Goal: Transaction & Acquisition: Purchase product/service

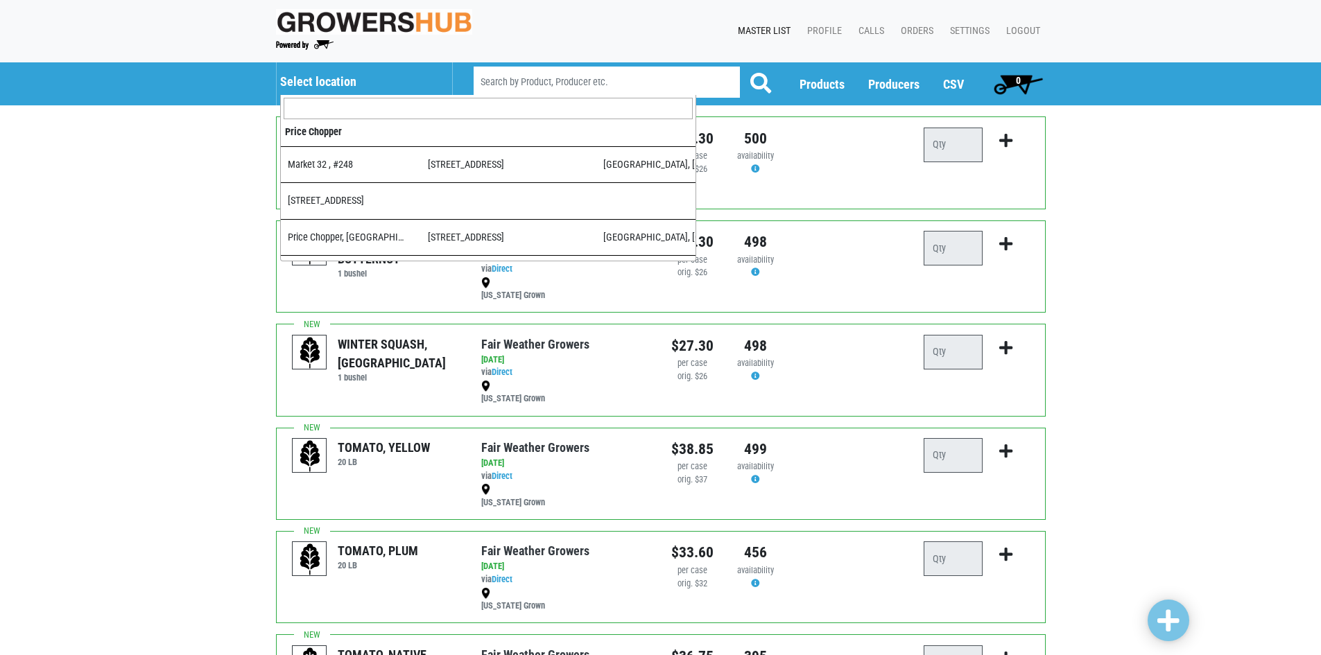
click at [343, 86] on h5 "Select location" at bounding box center [359, 81] width 158 height 15
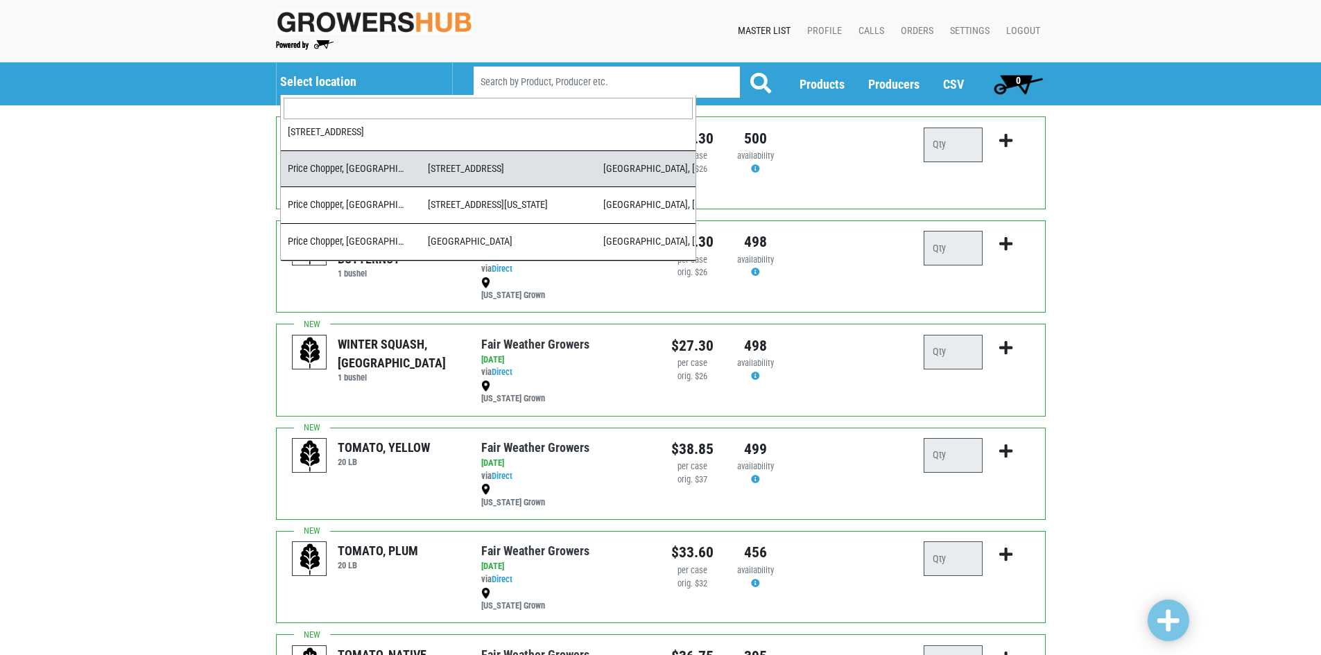
scroll to position [69, 0]
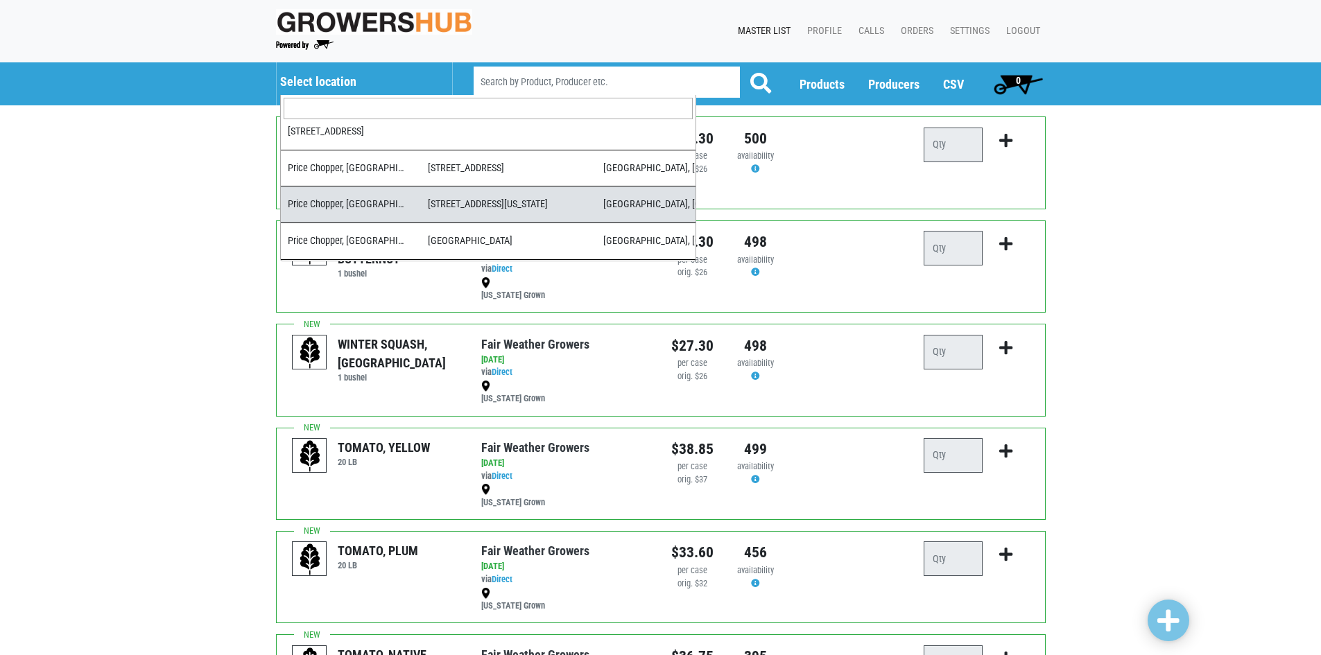
select select "4cabdcca-9535-45f9-819d-8b493c6ecb77"
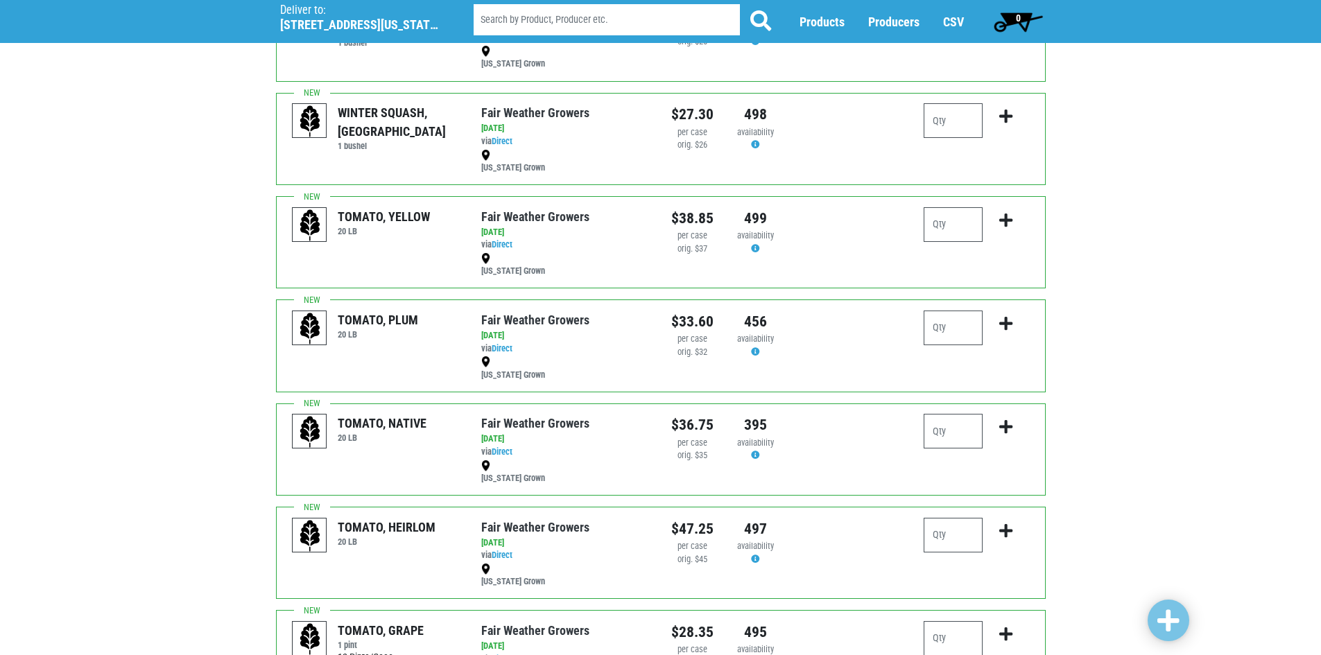
scroll to position [277, 0]
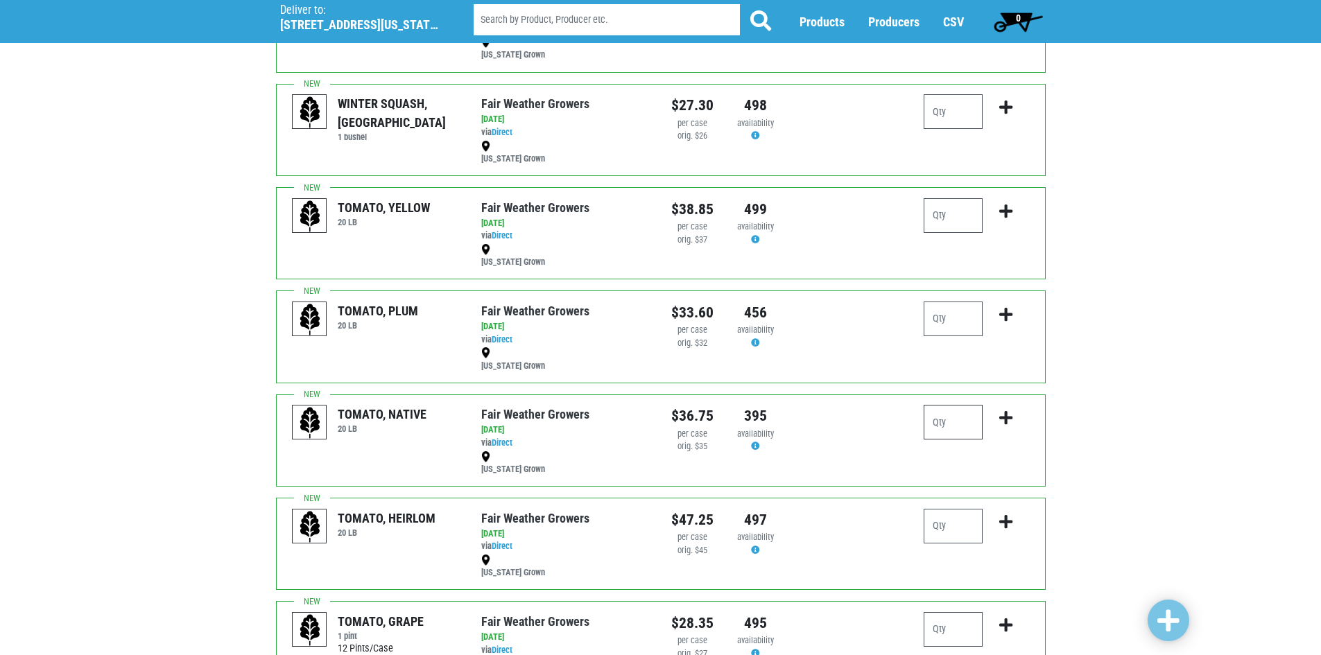
click at [943, 414] on input "number" at bounding box center [953, 422] width 59 height 35
type input "3"
click at [1026, 439] on div at bounding box center [1006, 428] width 46 height 46
click at [952, 473] on div "3" at bounding box center [976, 440] width 126 height 71
click at [1001, 417] on icon "submit" at bounding box center [1005, 418] width 13 height 15
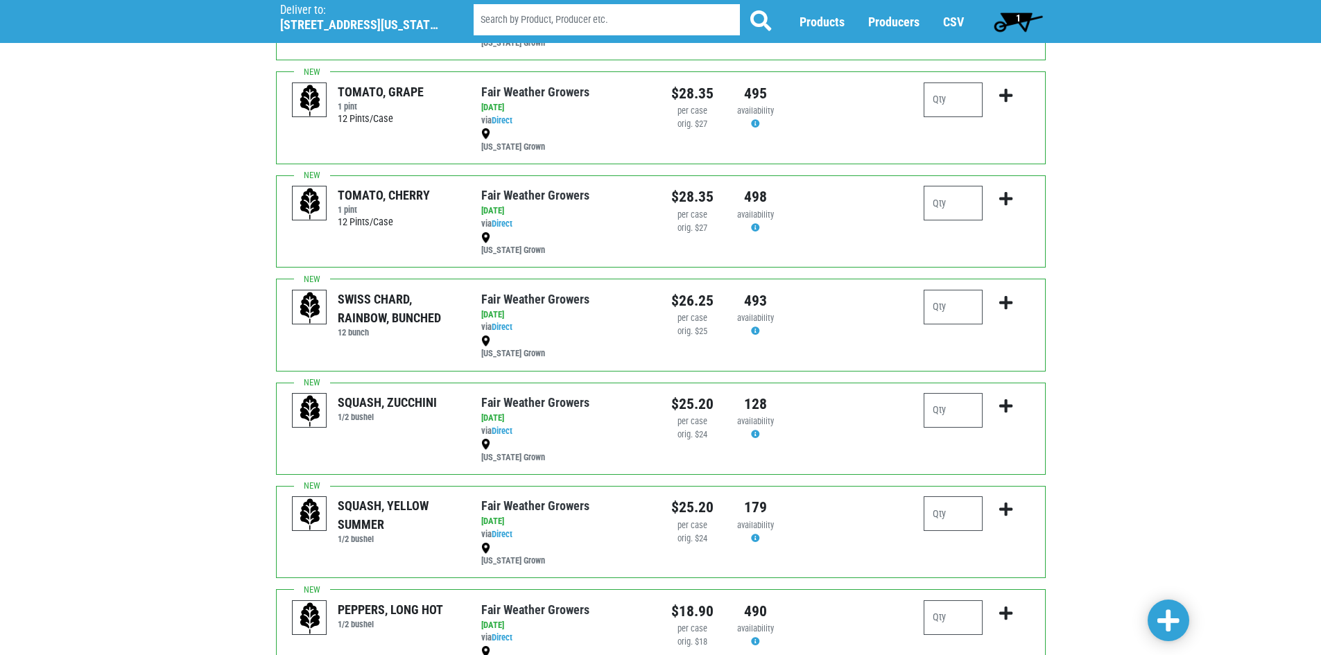
scroll to position [832, 0]
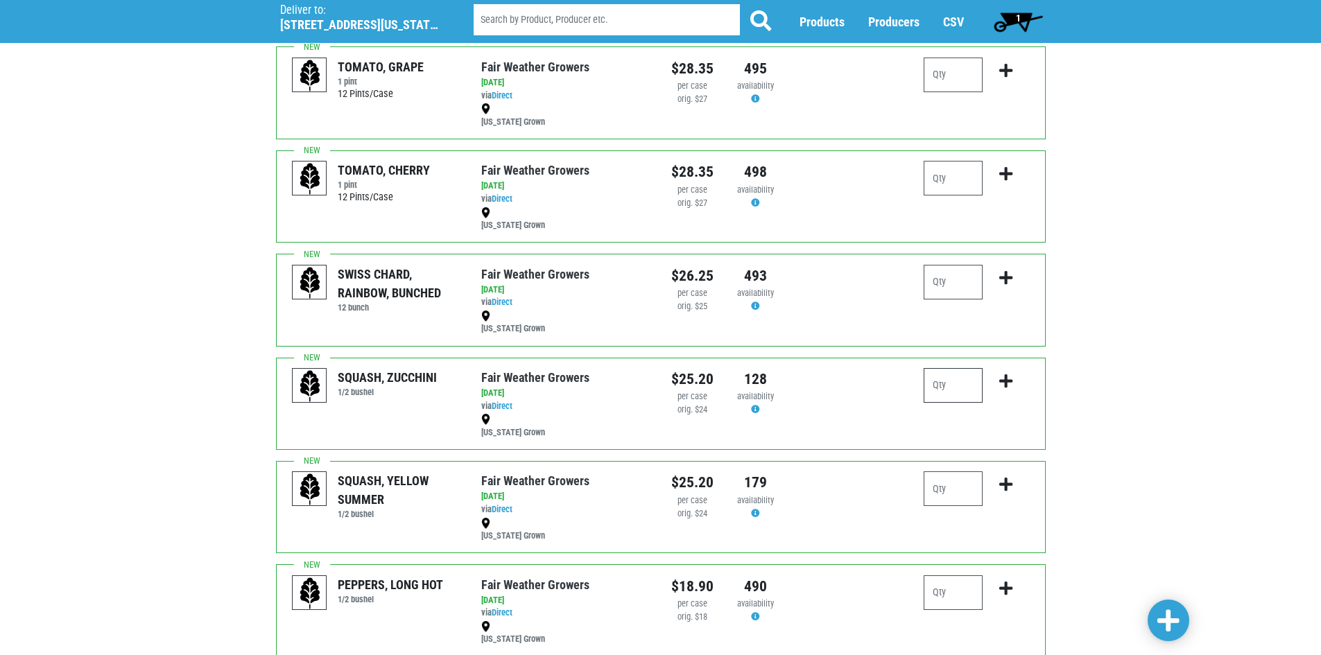
click at [937, 377] on input "number" at bounding box center [953, 385] width 59 height 35
type input "3"
click at [1003, 383] on icon "submit" at bounding box center [1005, 381] width 13 height 15
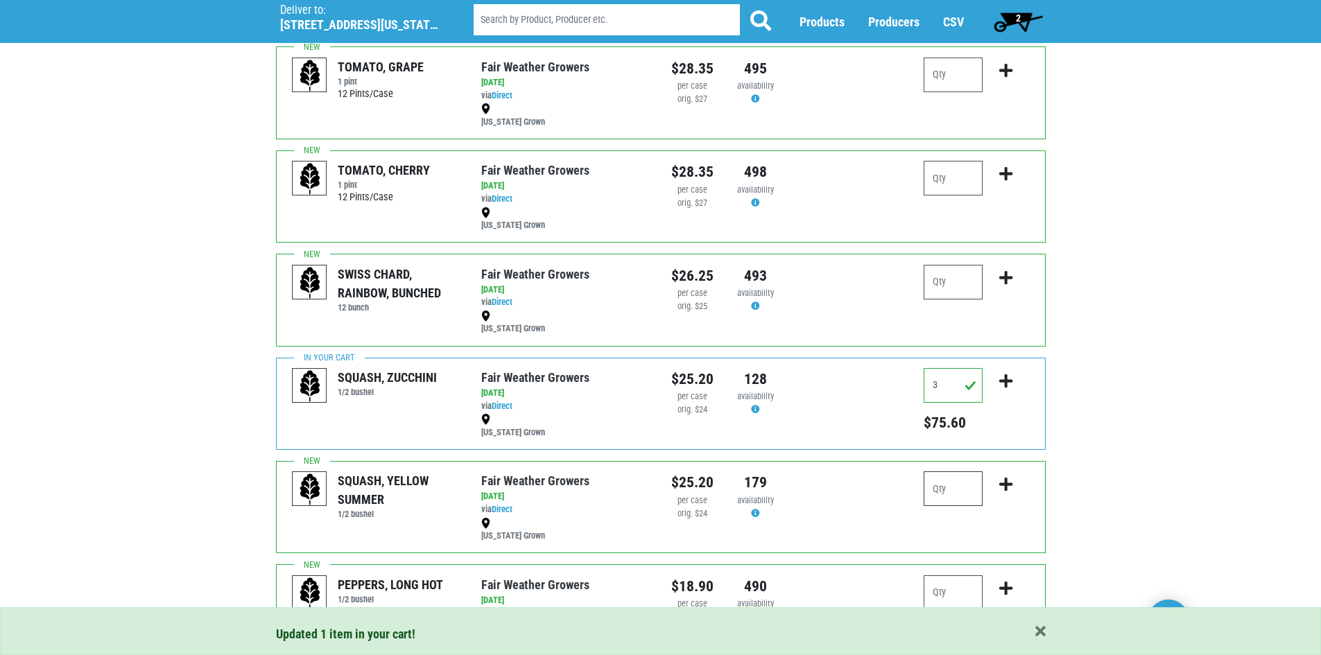
click at [967, 483] on input "number" at bounding box center [953, 489] width 59 height 35
type input "3"
click at [1012, 486] on icon "submit" at bounding box center [1005, 484] width 13 height 15
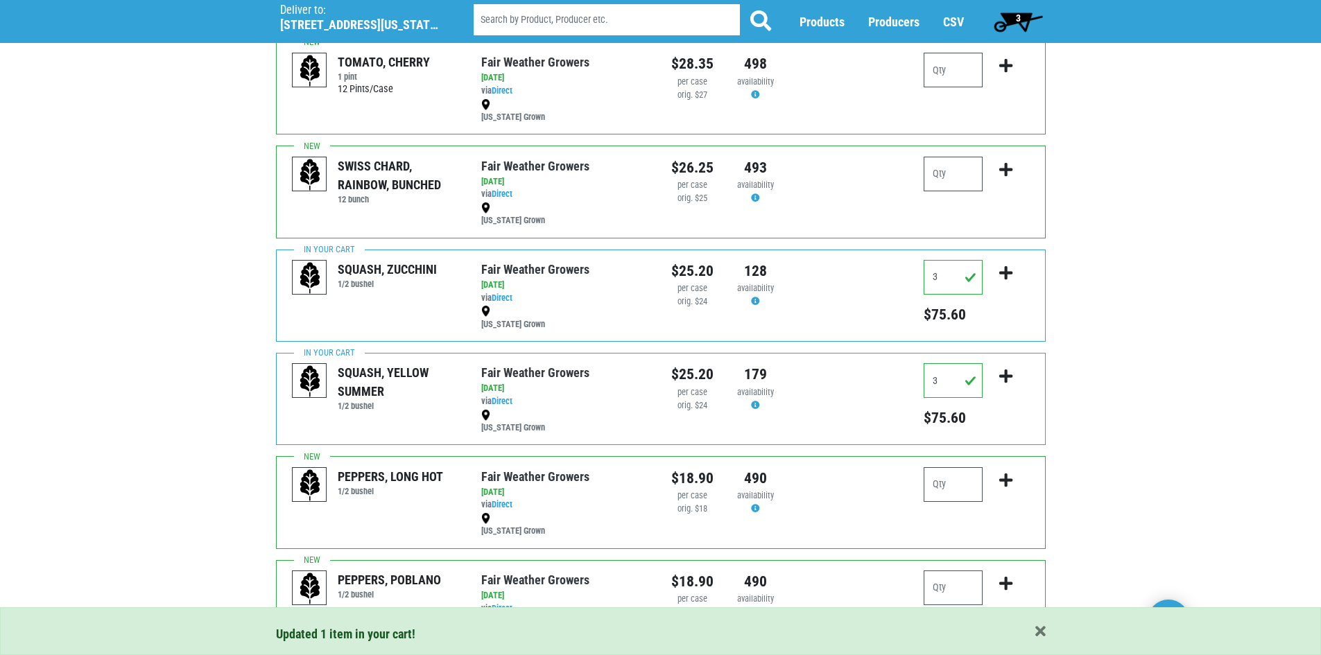
scroll to position [1040, 0]
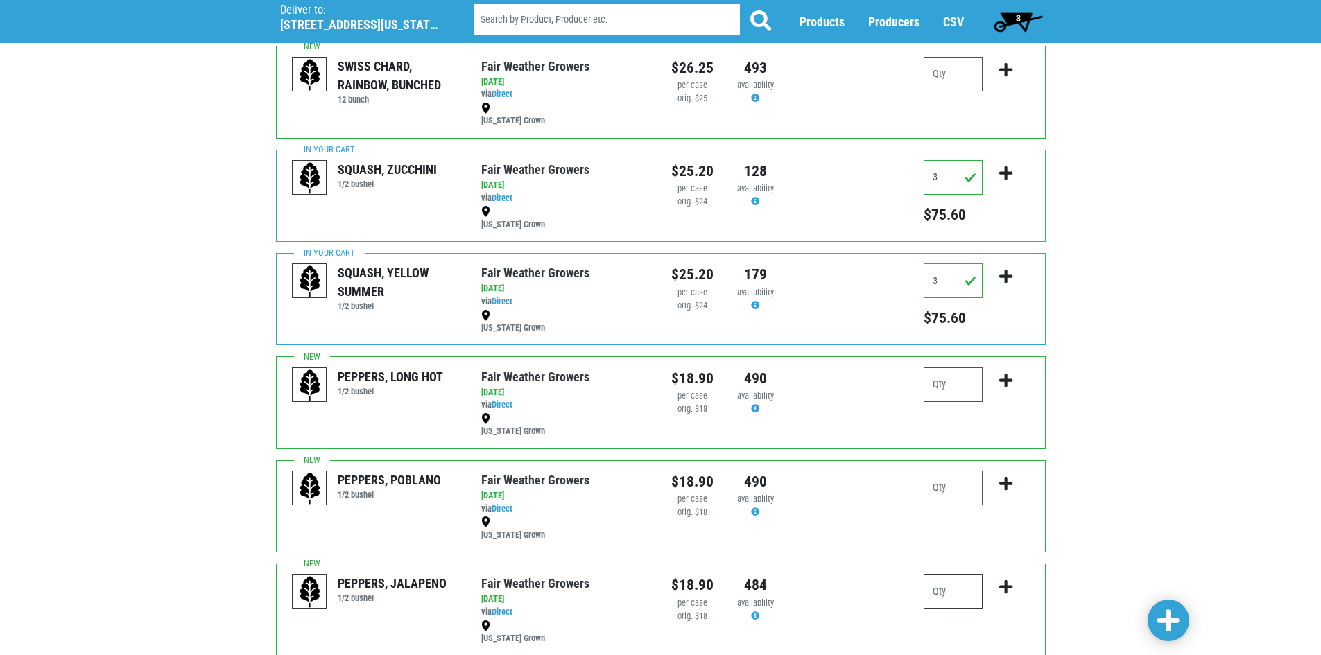
click at [961, 583] on input "number" at bounding box center [953, 591] width 59 height 35
type input "1"
click at [997, 584] on button "submit" at bounding box center [1006, 596] width 33 height 44
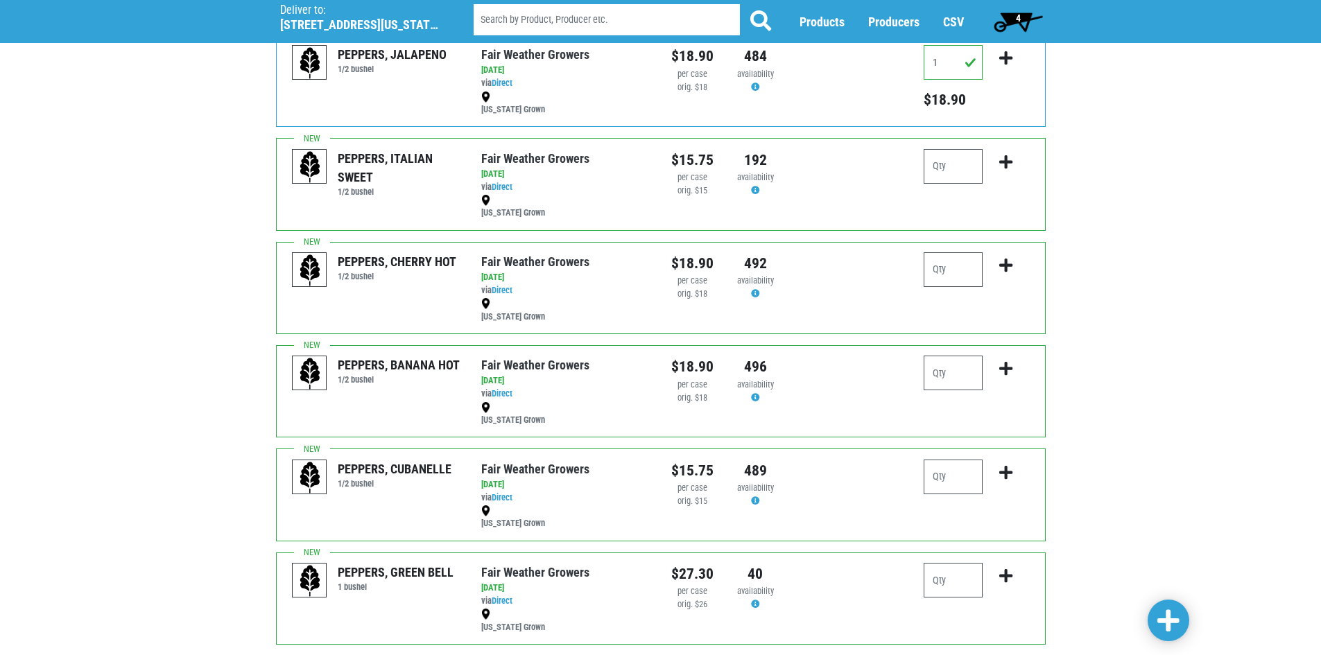
scroll to position [1595, 0]
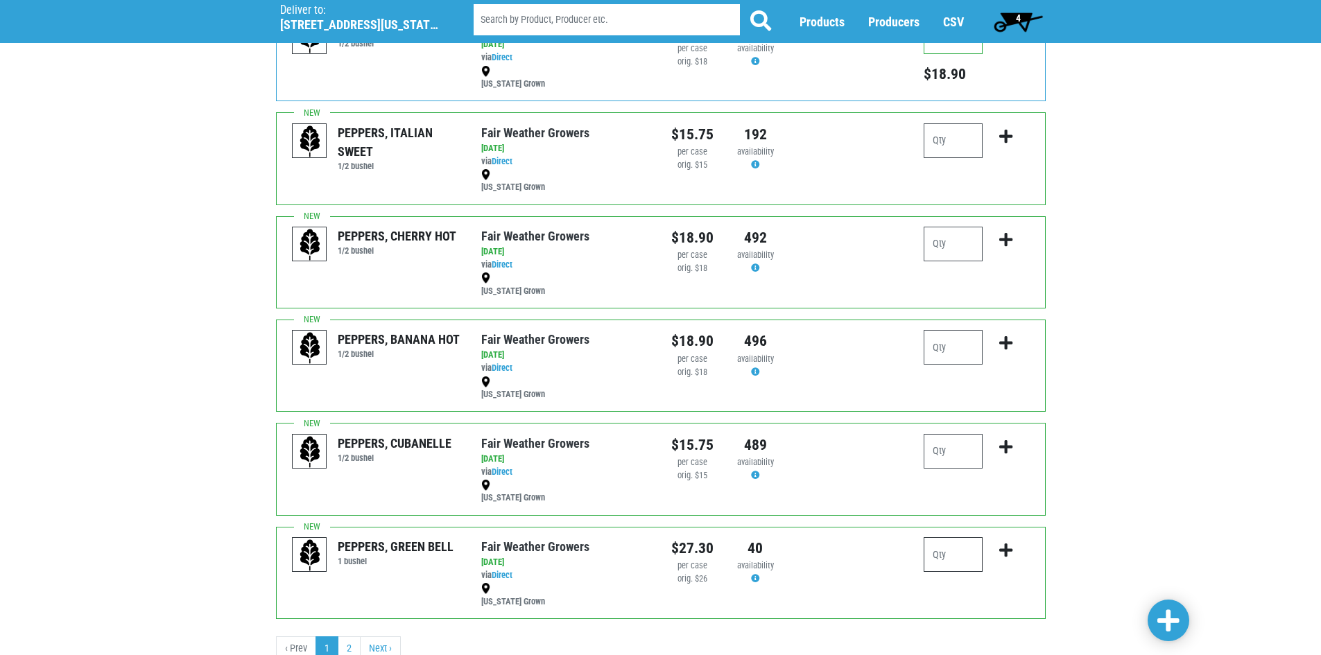
click at [974, 560] on input "number" at bounding box center [953, 554] width 59 height 35
type input "3"
click at [1007, 552] on icon "submit" at bounding box center [1005, 550] width 13 height 15
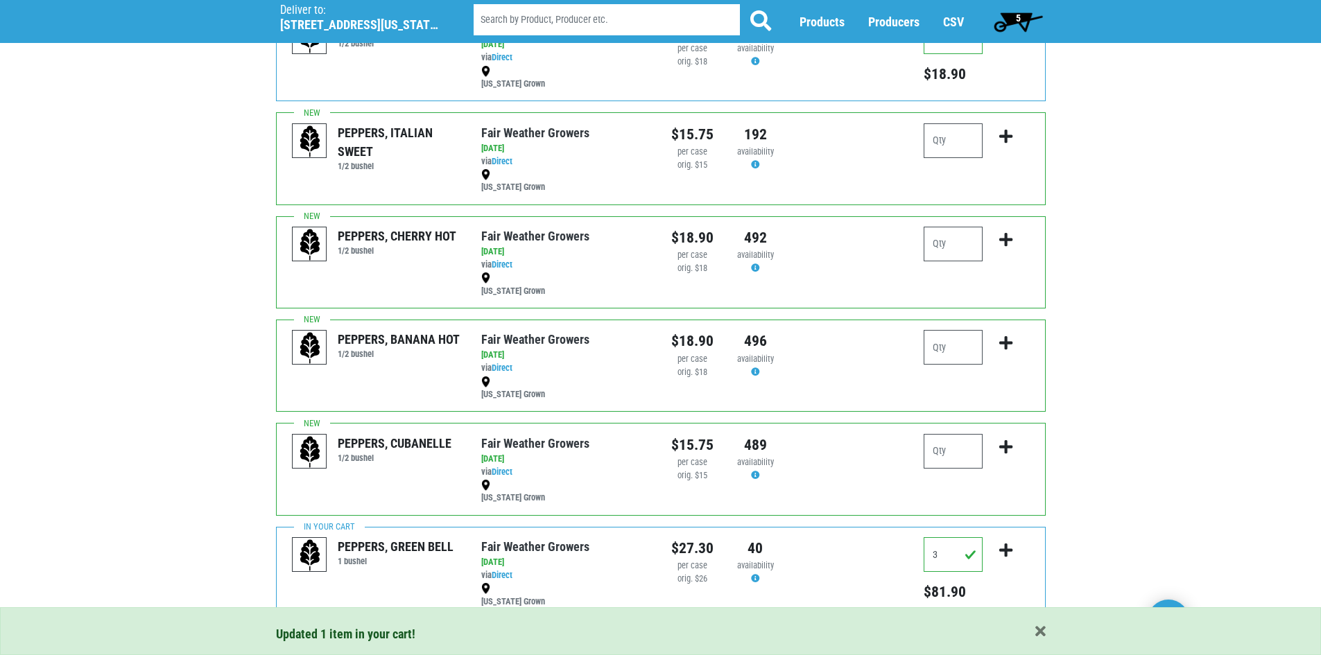
scroll to position [1647, 0]
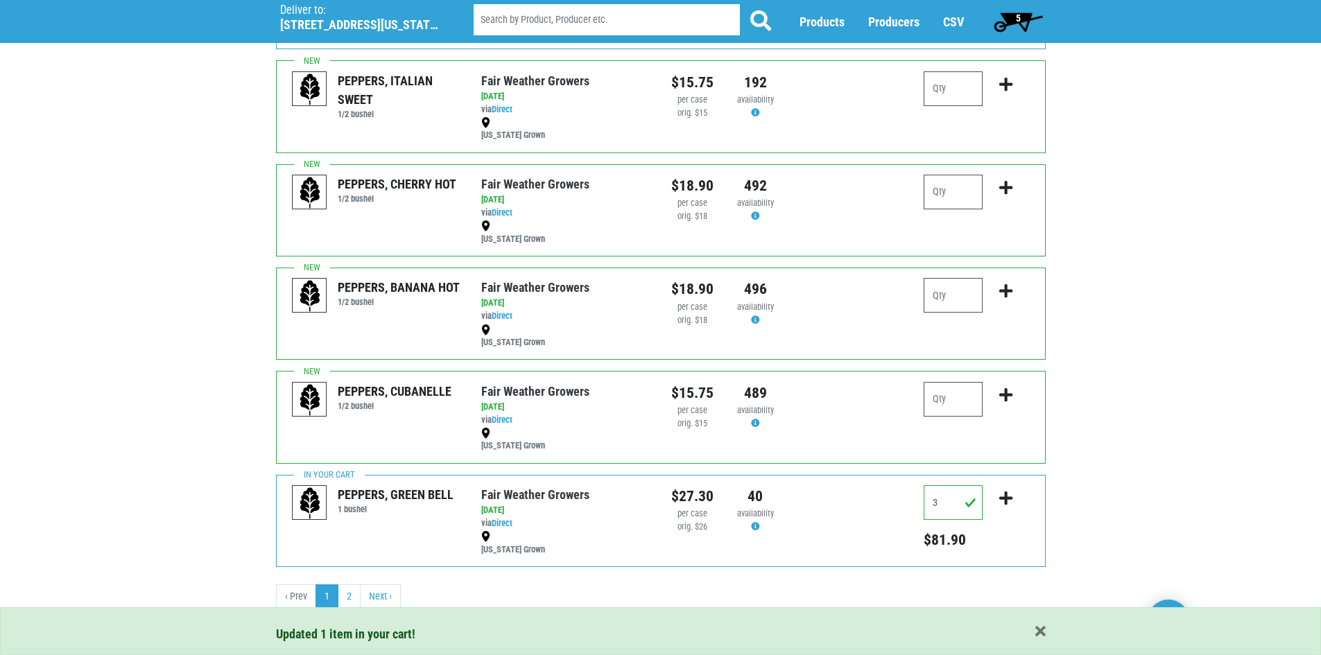
click at [1037, 640] on div "Updated 1 item in your cart!" at bounding box center [661, 634] width 770 height 19
click at [1038, 628] on span "button" at bounding box center [1040, 632] width 10 height 15
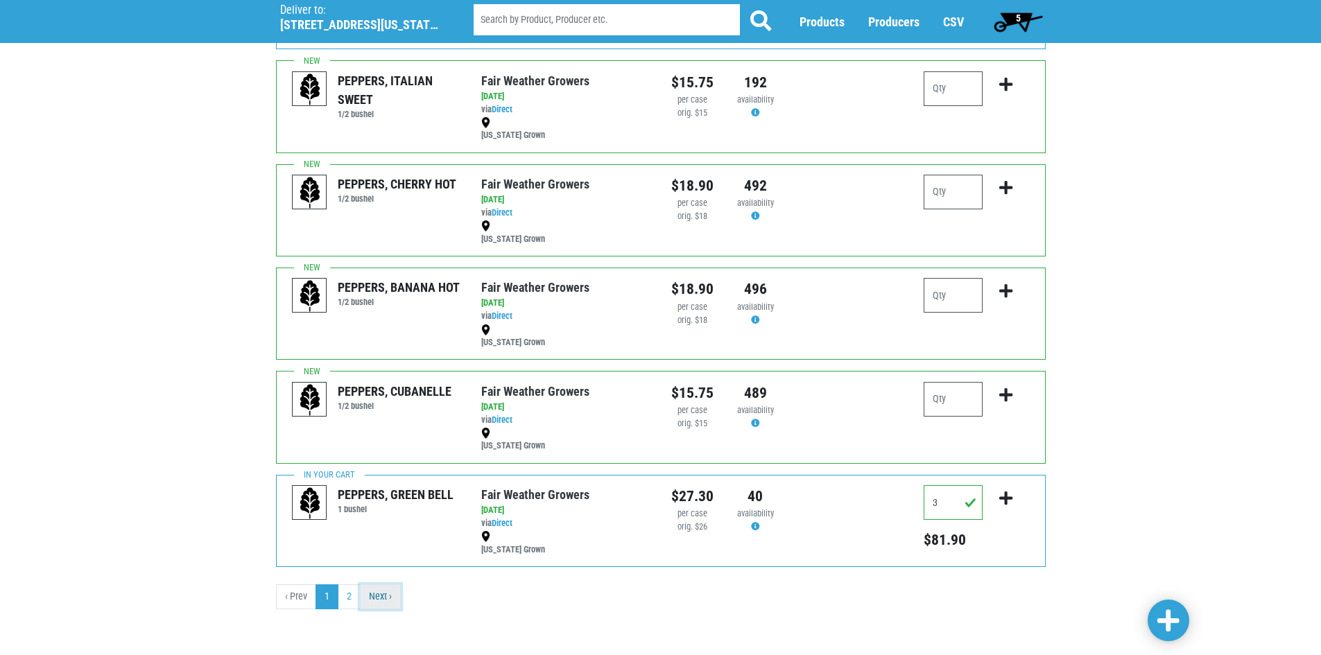
click at [388, 609] on link "Next ›" at bounding box center [380, 597] width 41 height 25
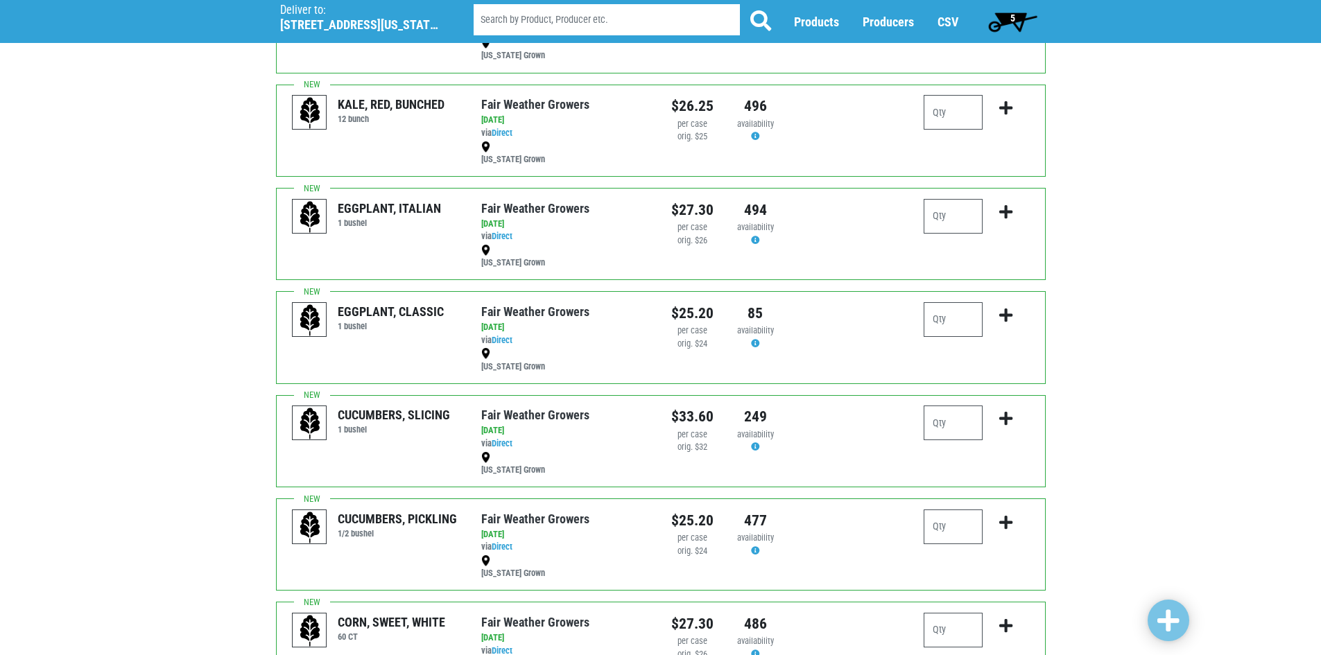
scroll to position [277, 0]
click at [950, 418] on input "number" at bounding box center [953, 422] width 59 height 35
type input "3"
click at [1004, 423] on icon "submit" at bounding box center [1005, 418] width 13 height 15
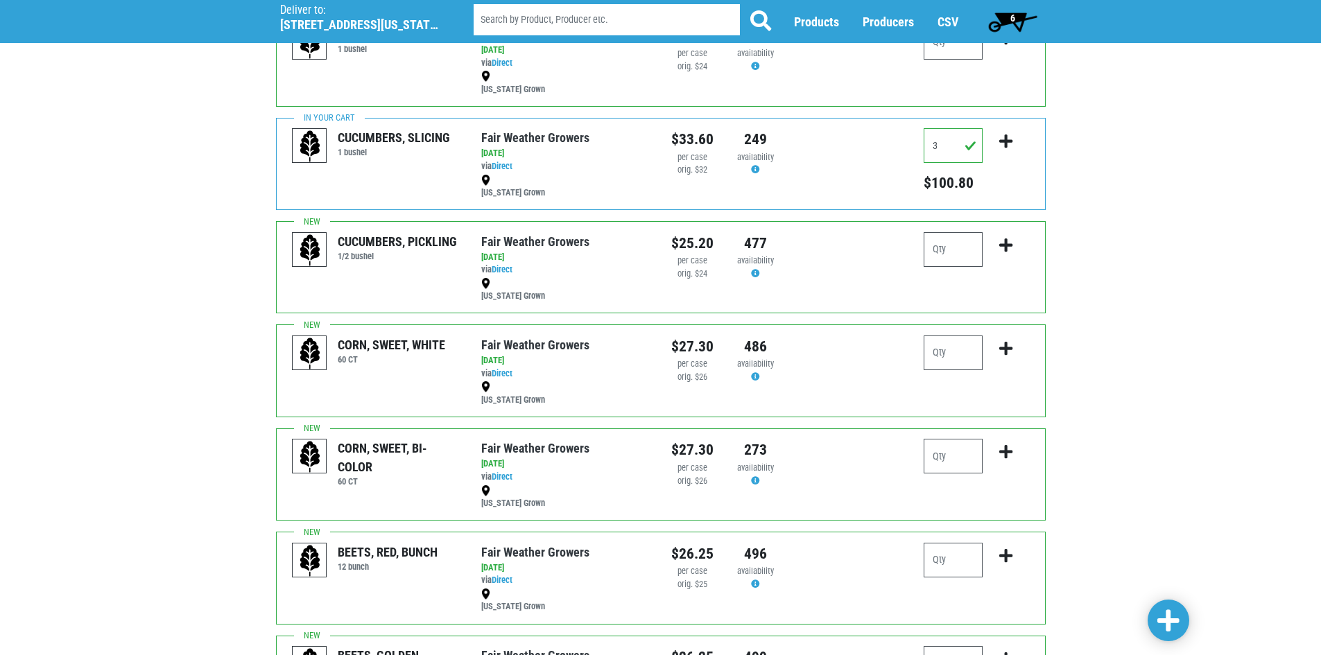
scroll to position [555, 0]
click at [974, 460] on input "number" at bounding box center [953, 455] width 59 height 35
type input "3"
click at [1001, 453] on icon "submit" at bounding box center [1005, 451] width 13 height 15
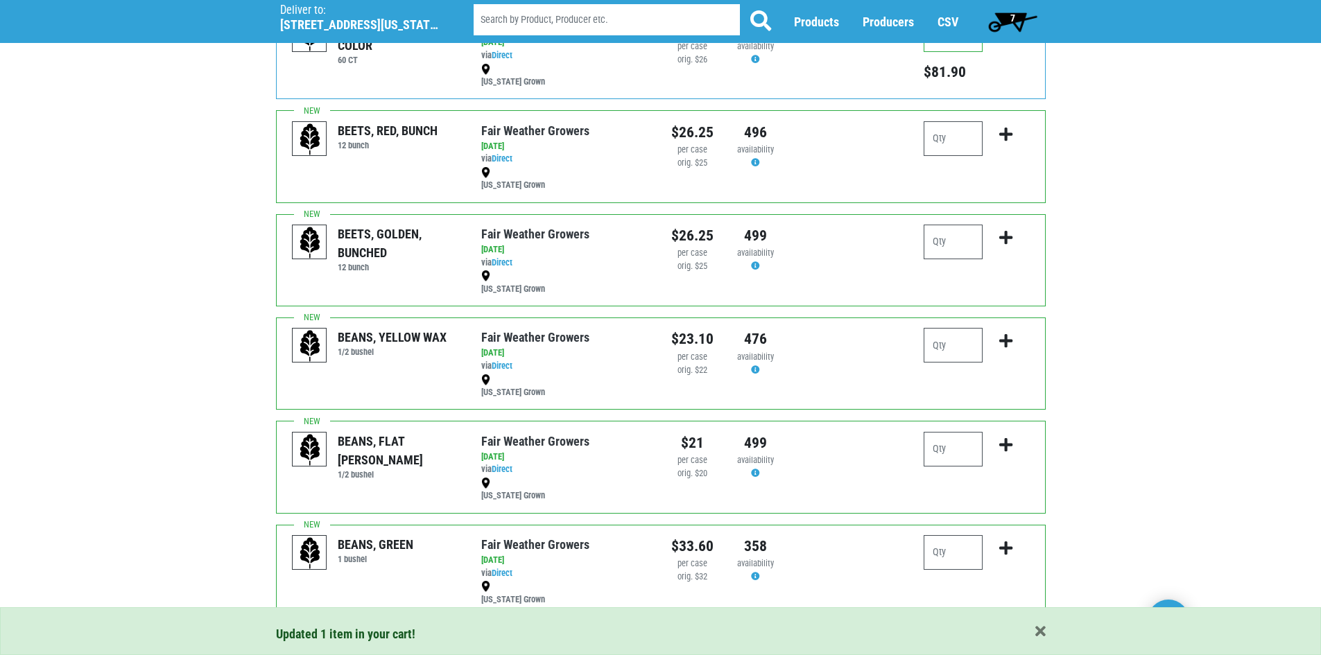
scroll to position [1026, 0]
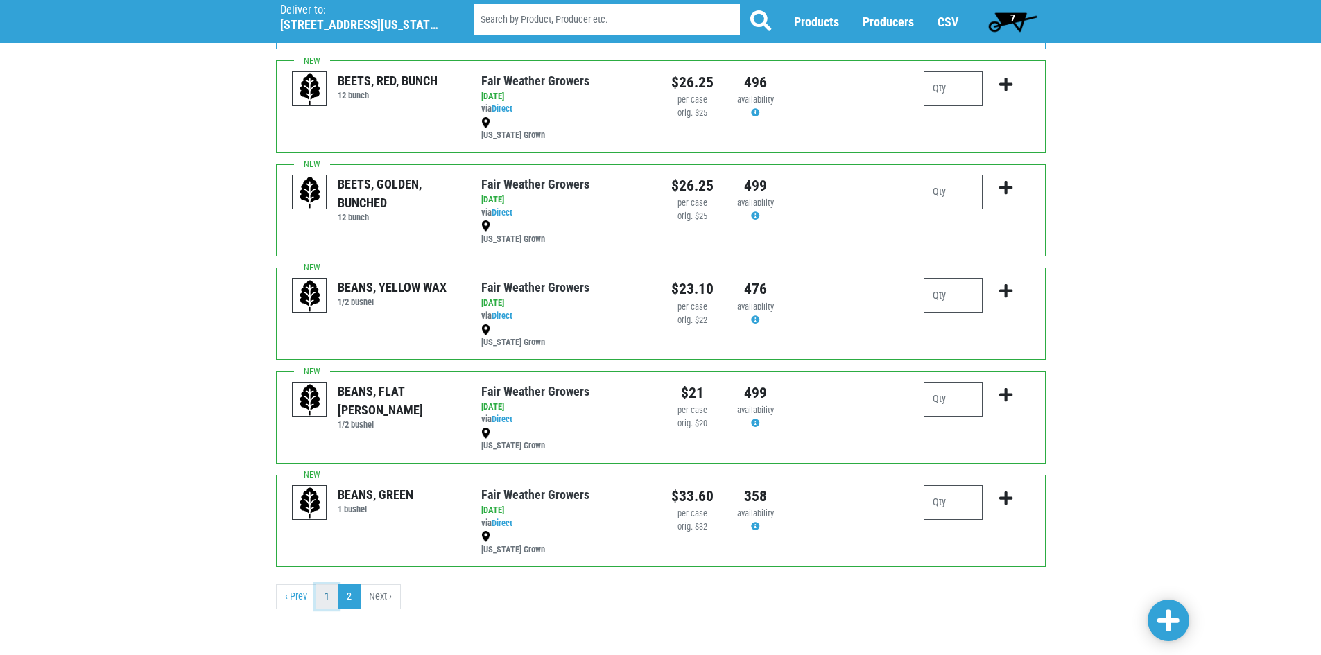
click at [326, 597] on link "1" at bounding box center [327, 597] width 23 height 25
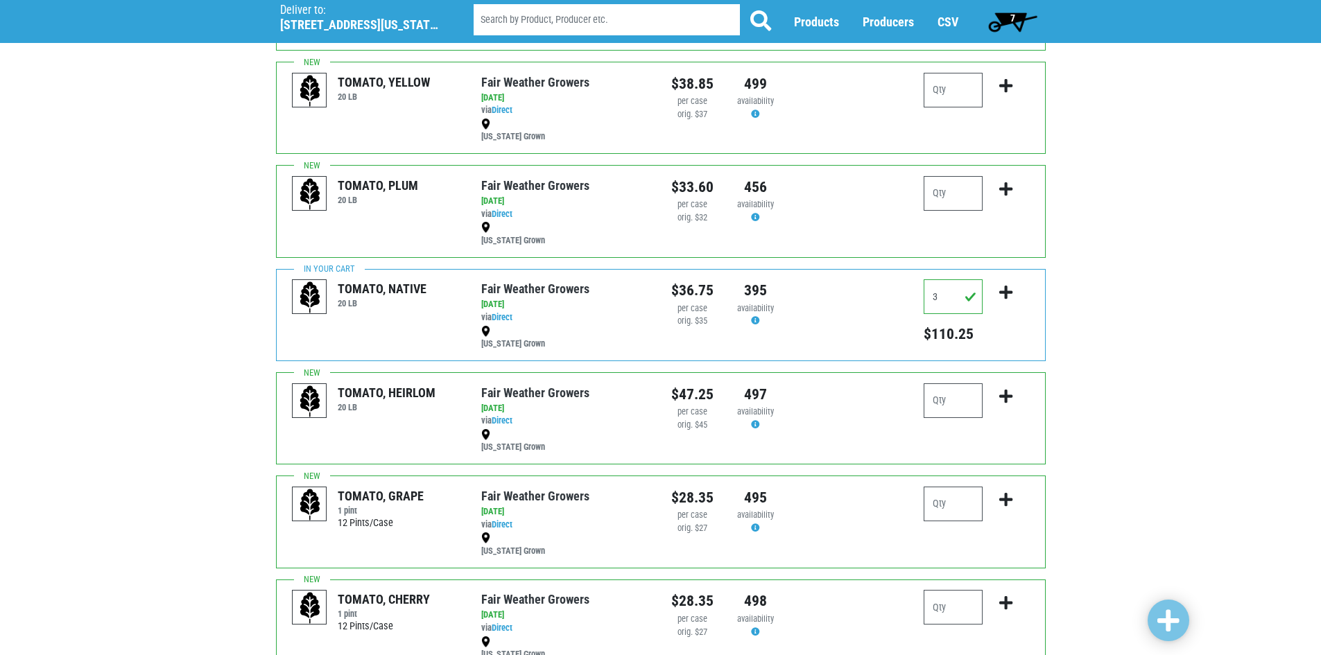
scroll to position [399, 0]
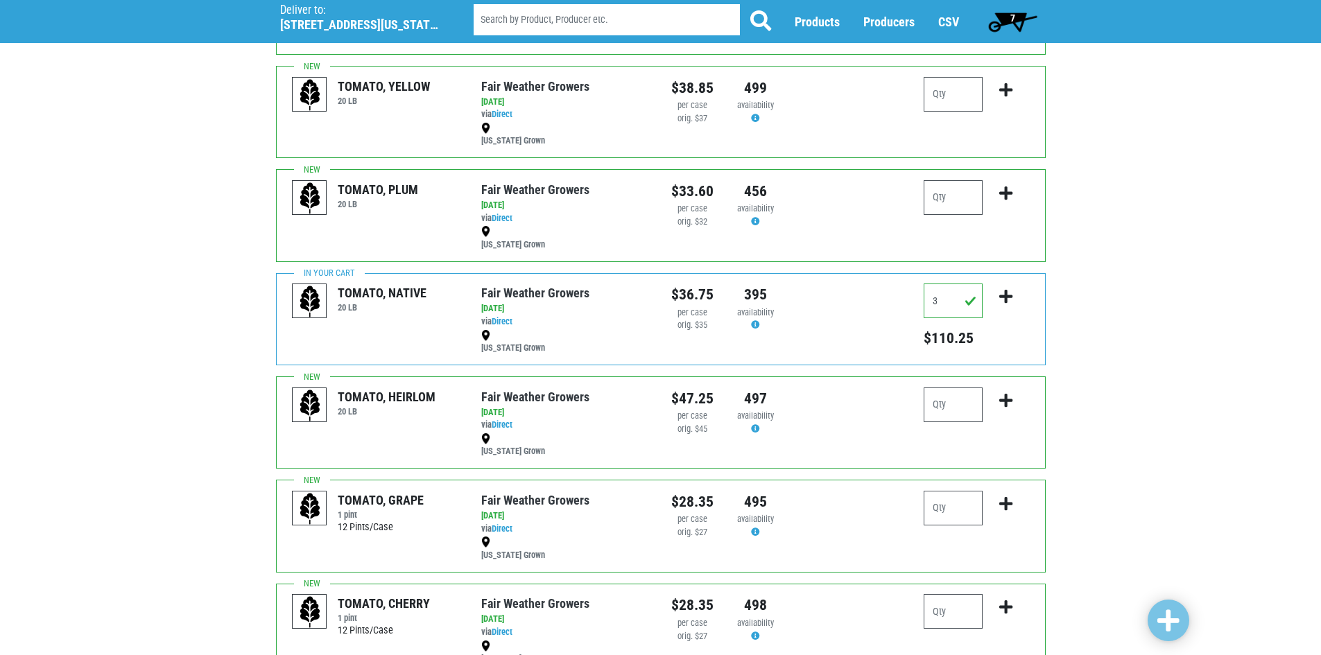
click at [1002, 16] on span "7" at bounding box center [1013, 22] width 62 height 28
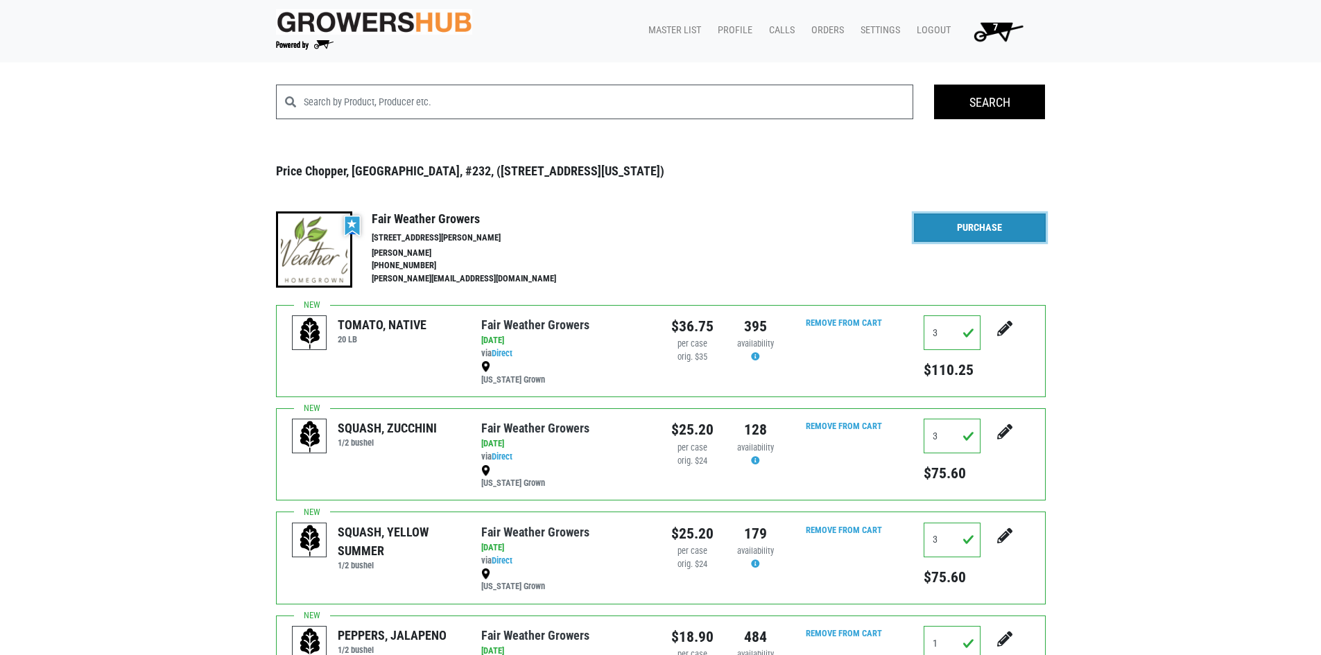
click at [963, 237] on link "Purchase" at bounding box center [980, 228] width 132 height 29
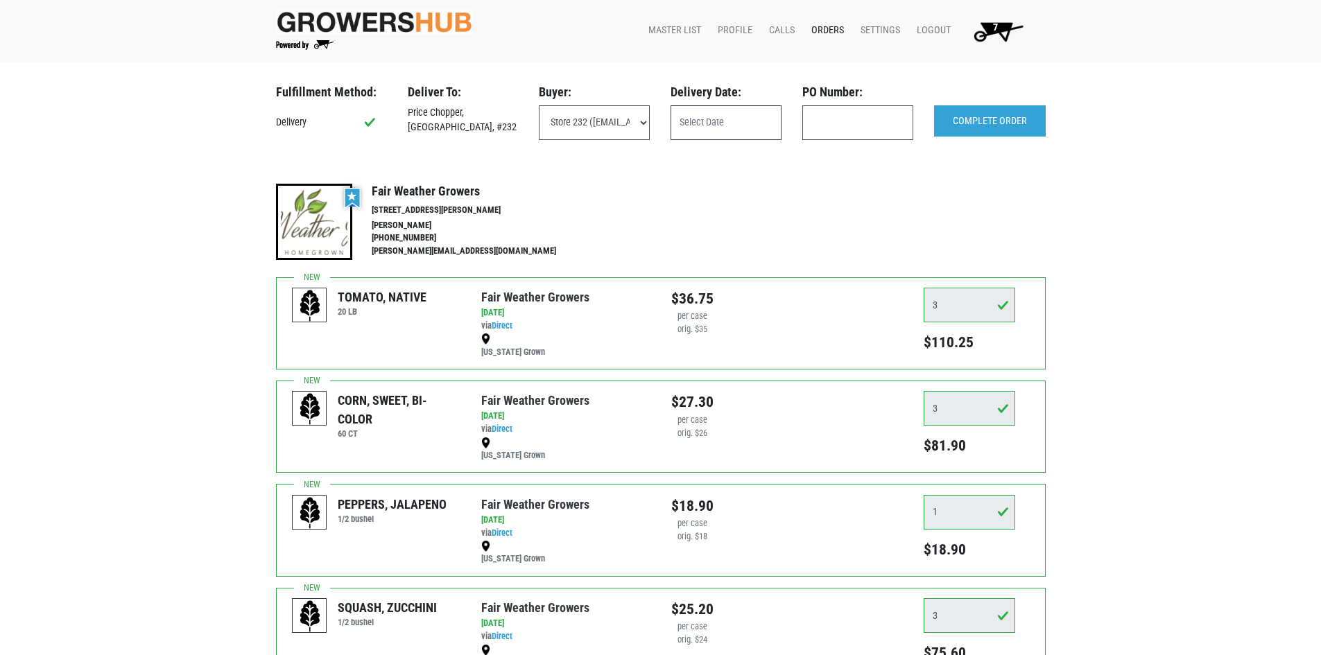
click at [736, 129] on input "text" at bounding box center [726, 122] width 111 height 35
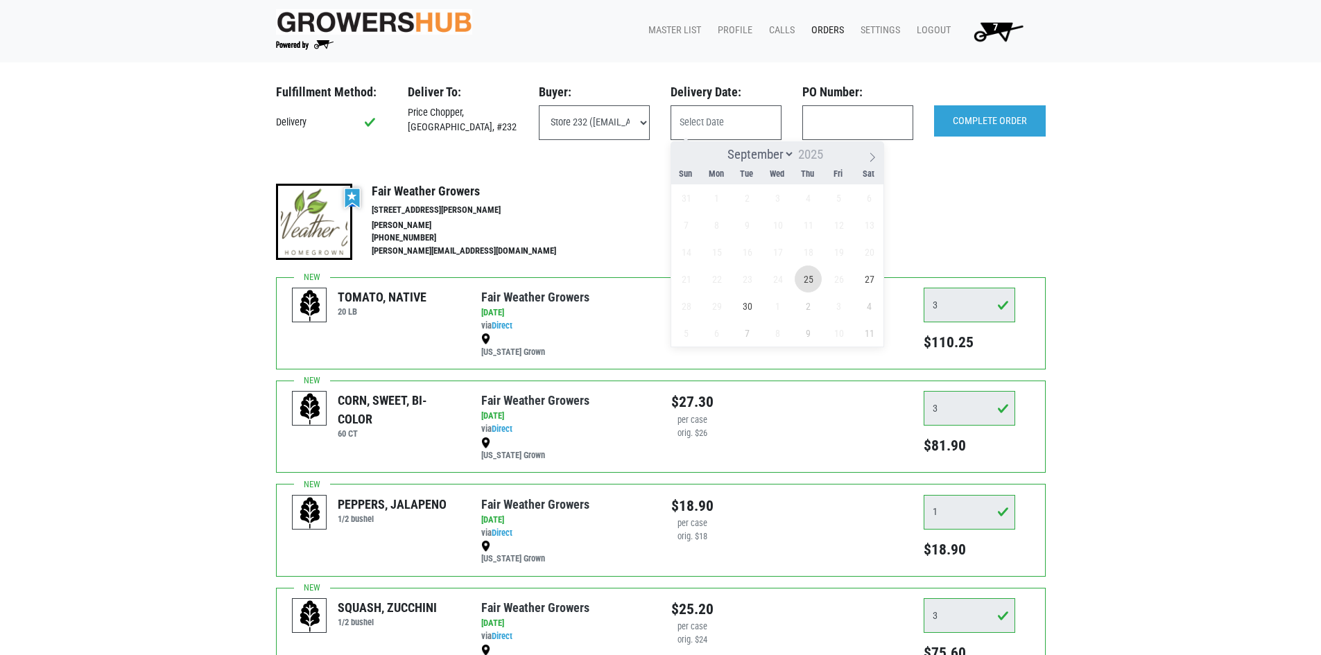
click at [813, 276] on span "25" at bounding box center [808, 279] width 27 height 27
type input "[DATE]"
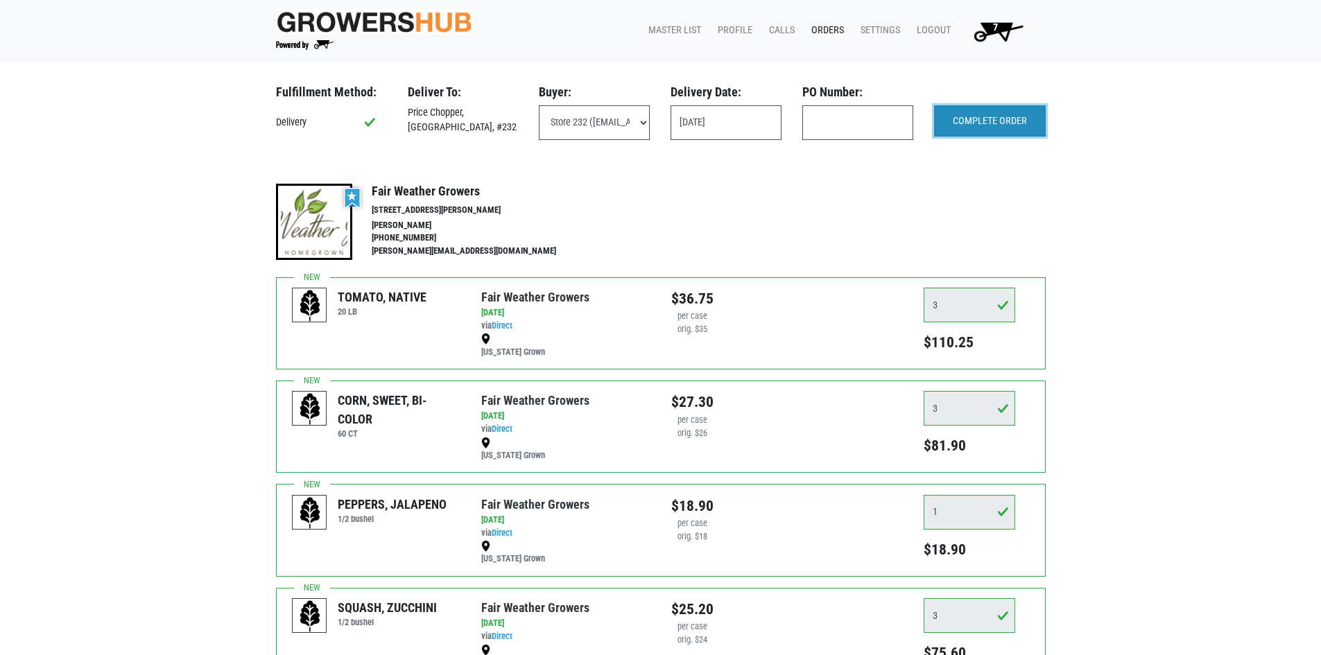
click at [1010, 125] on input "COMPLETE ORDER" at bounding box center [990, 121] width 112 height 32
